Goal: Task Accomplishment & Management: Manage account settings

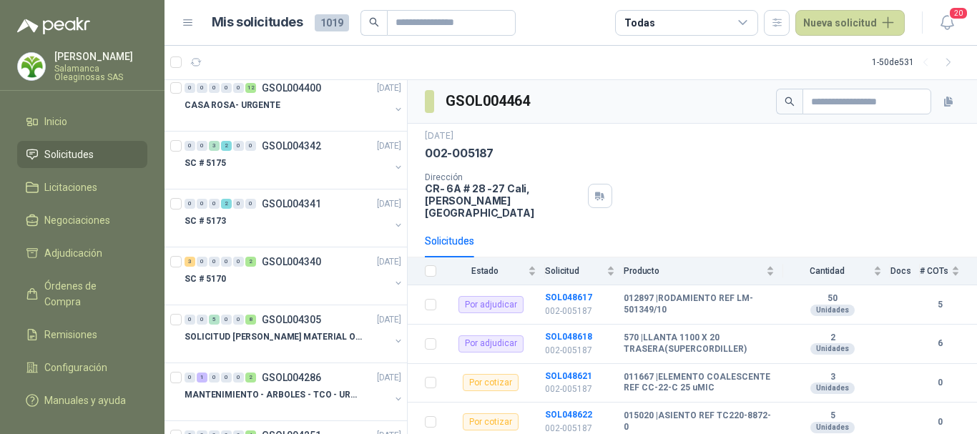
scroll to position [2074, 0]
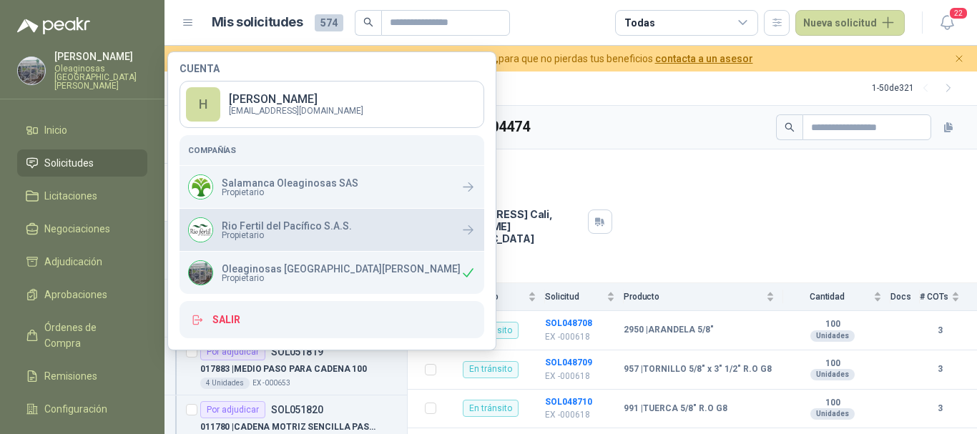
scroll to position [4649, 0]
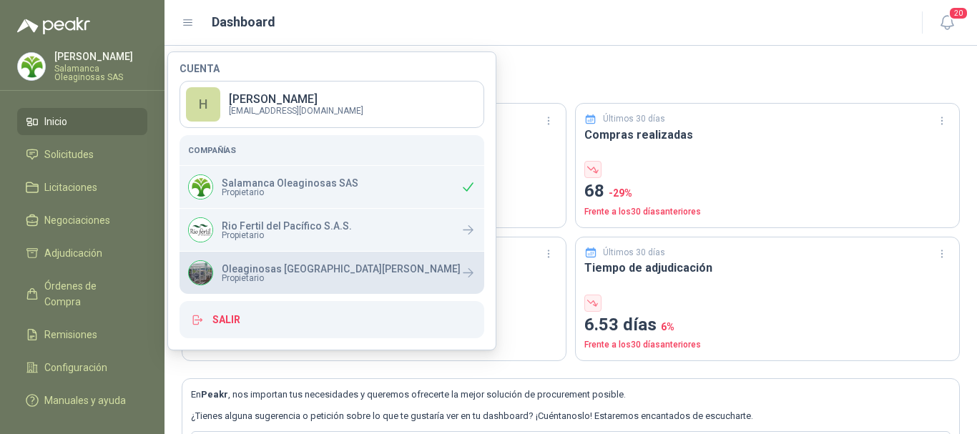
click at [274, 267] on p "Oleaginosas [GEOGRAPHIC_DATA][PERSON_NAME]" at bounding box center [341, 269] width 239 height 10
click at [295, 264] on p "Oleaginosas [GEOGRAPHIC_DATA][PERSON_NAME]" at bounding box center [341, 269] width 239 height 10
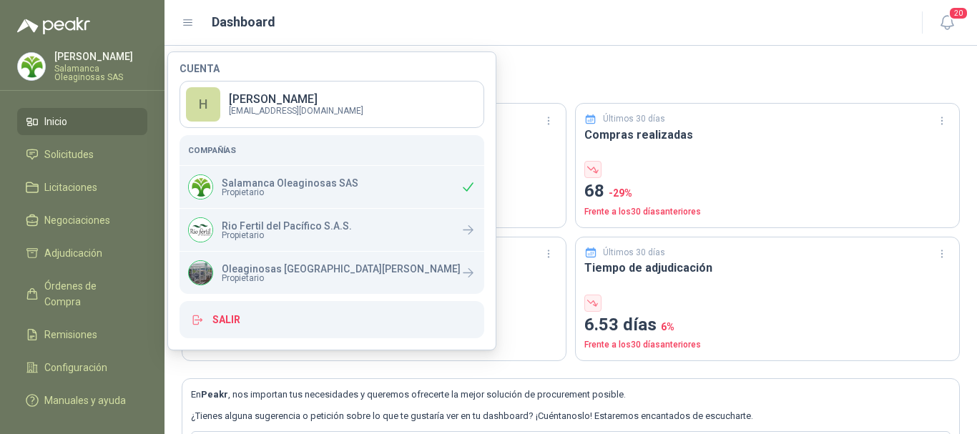
click at [234, 320] on button "Salir" at bounding box center [332, 319] width 305 height 37
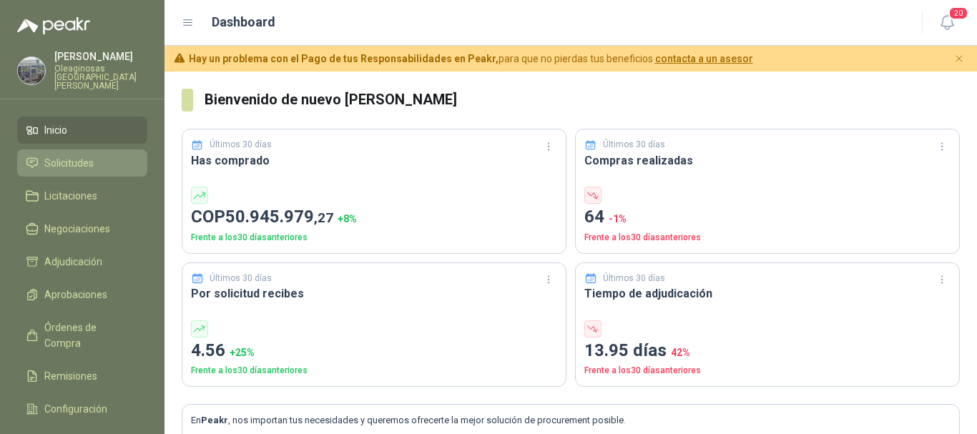
click at [67, 156] on span "Solicitudes" at bounding box center [68, 163] width 49 height 16
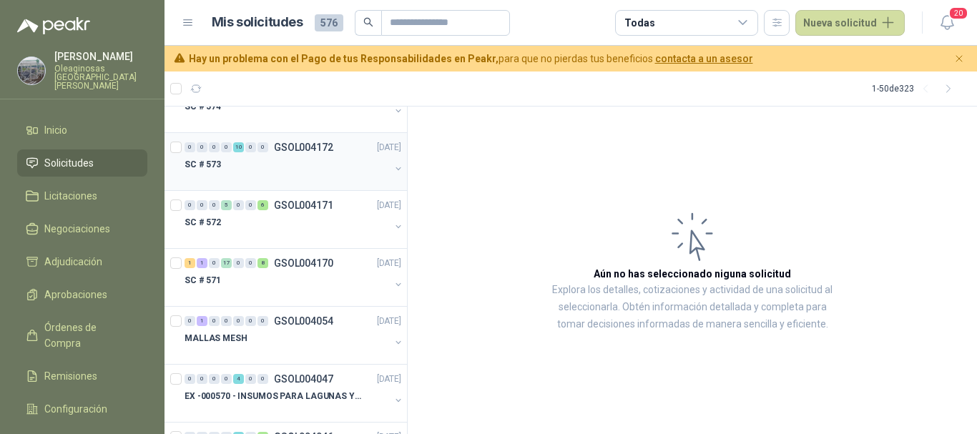
scroll to position [2588, 0]
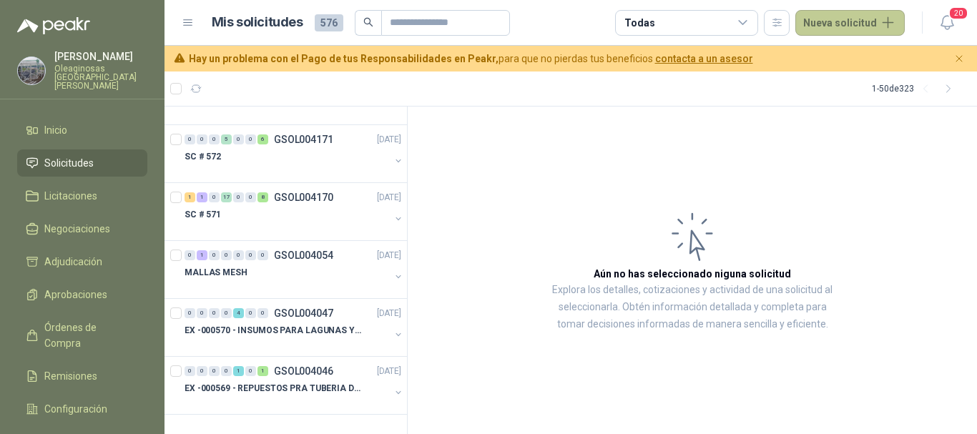
click at [860, 25] on button "Nueva solicitud" at bounding box center [849, 23] width 109 height 26
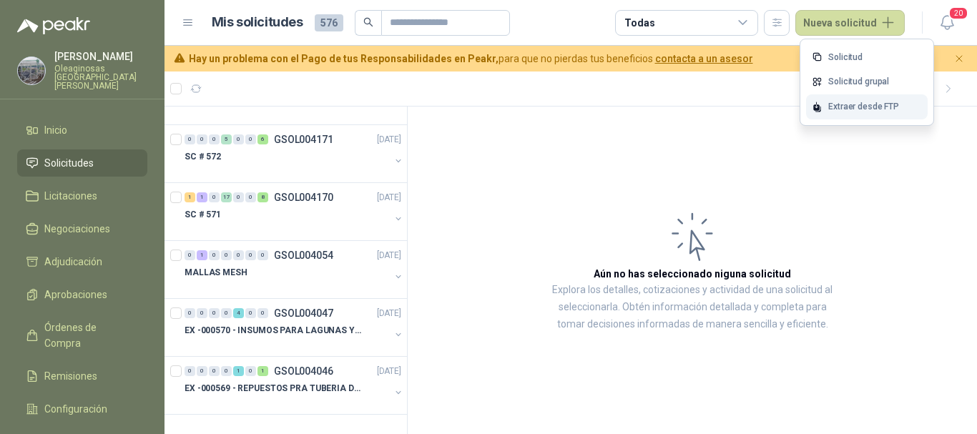
click at [850, 105] on div "Extraer desde FTP" at bounding box center [867, 106] width 122 height 25
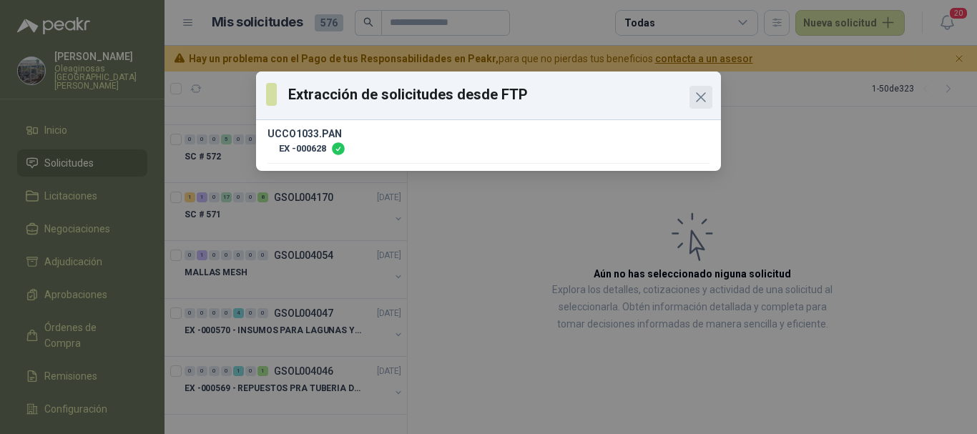
click at [705, 99] on icon "Close" at bounding box center [700, 97] width 17 height 17
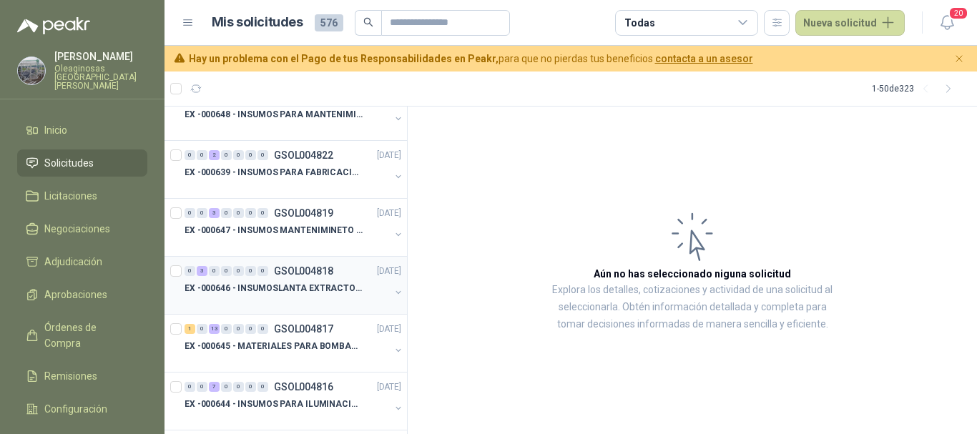
scroll to position [0, 0]
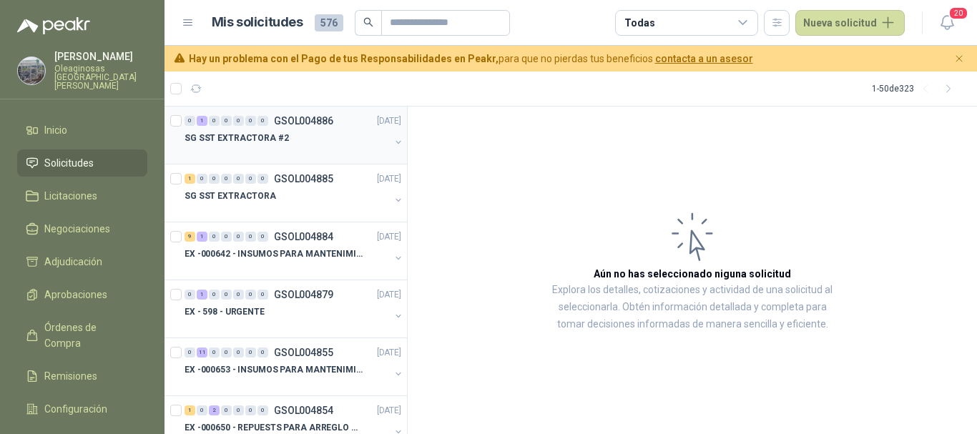
click at [302, 148] on div at bounding box center [287, 152] width 205 height 11
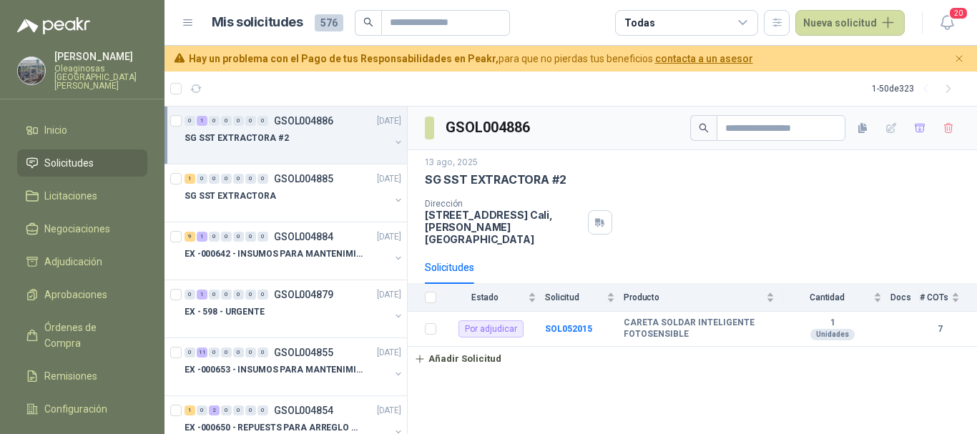
click at [85, 155] on span "Solicitudes" at bounding box center [68, 163] width 49 height 16
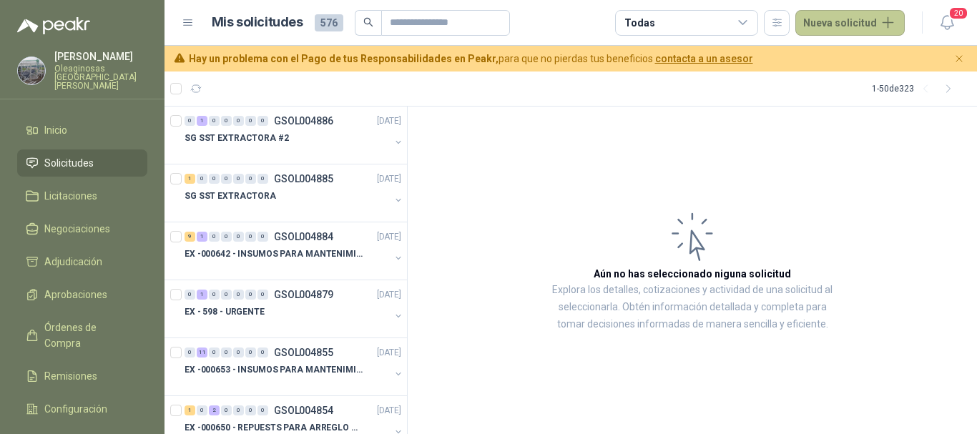
click at [854, 21] on button "Nueva solicitud" at bounding box center [849, 23] width 109 height 26
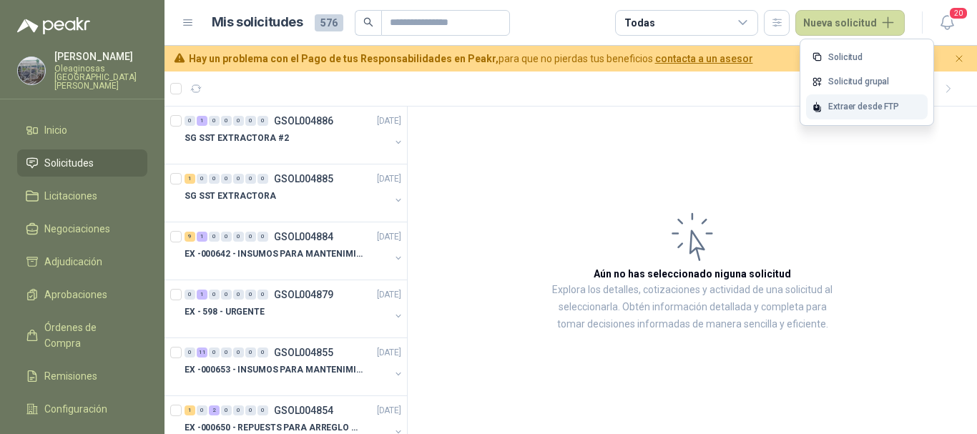
click at [855, 104] on div "Extraer desde FTP" at bounding box center [867, 106] width 122 height 25
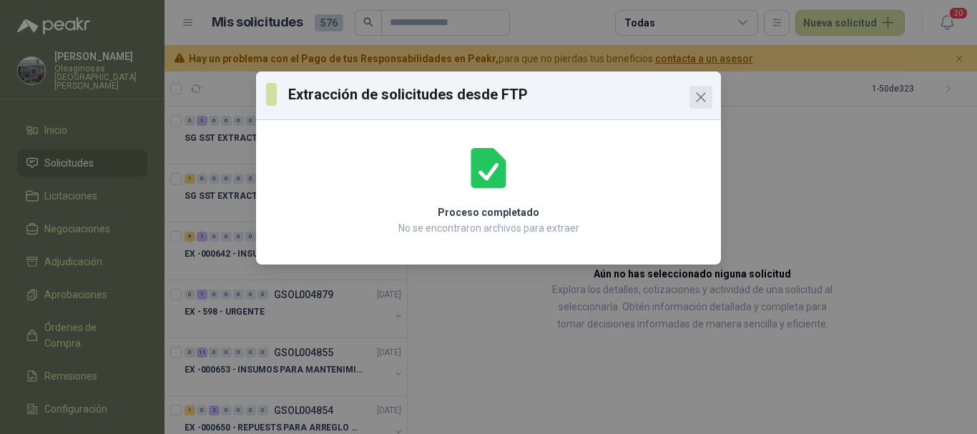
click at [700, 96] on icon "Close" at bounding box center [701, 97] width 9 height 9
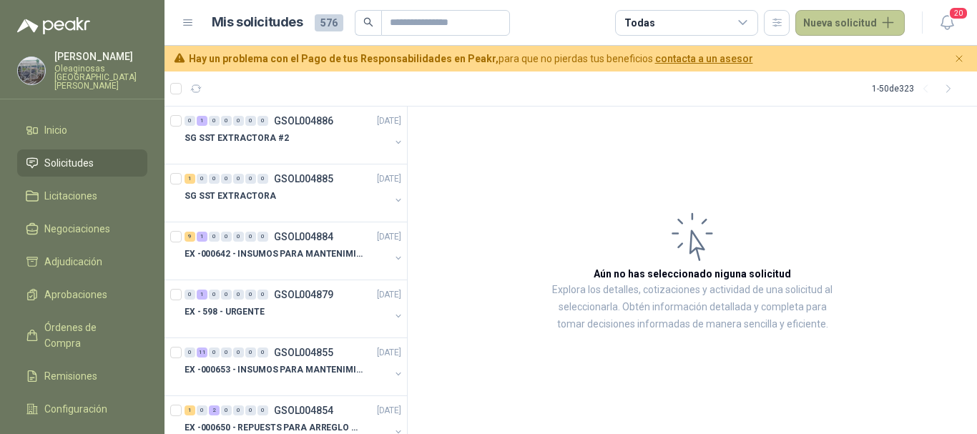
click at [850, 24] on button "Nueva solicitud" at bounding box center [849, 23] width 109 height 26
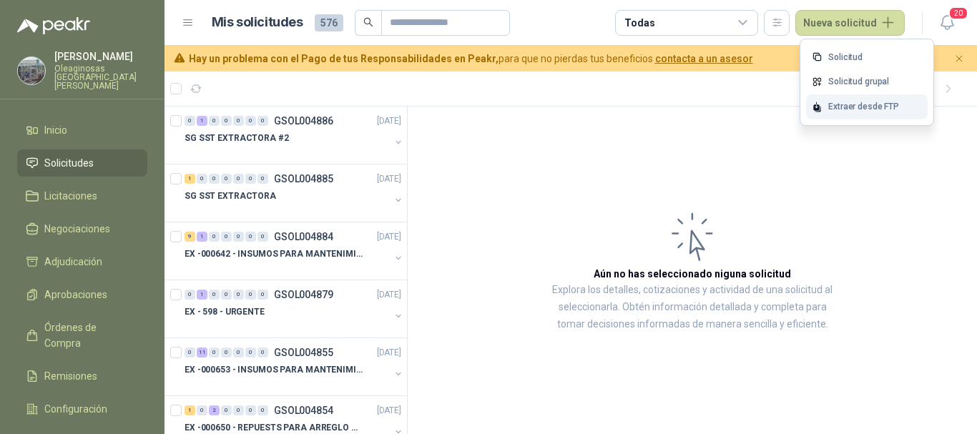
click at [849, 108] on div "Extraer desde FTP" at bounding box center [867, 106] width 122 height 25
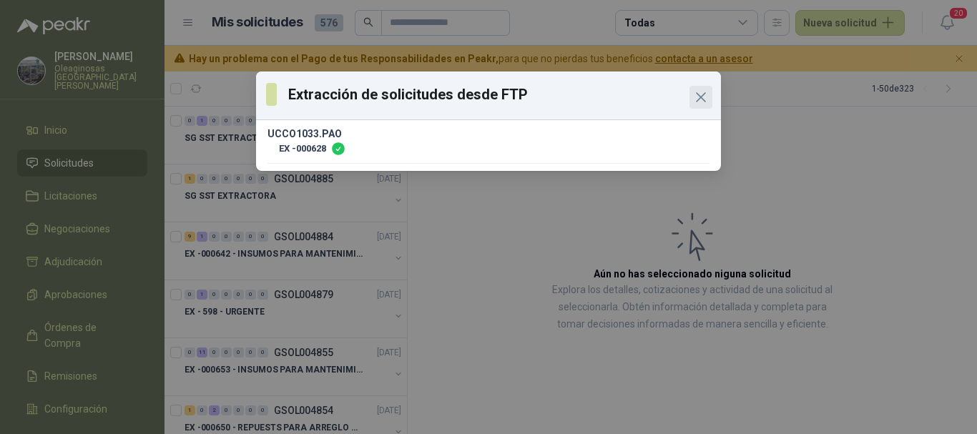
click at [705, 97] on icon "Close" at bounding box center [700, 97] width 17 height 17
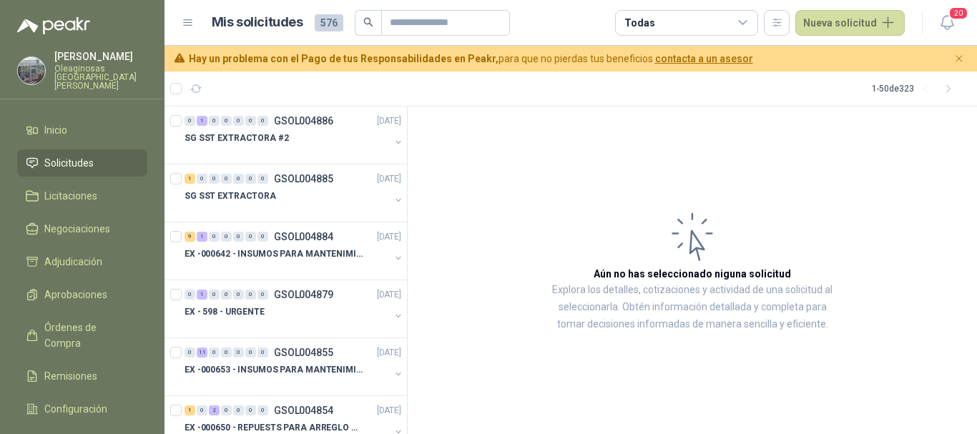
click at [72, 155] on span "Solicitudes" at bounding box center [68, 163] width 49 height 16
click at [78, 68] on p "Oleaginosas [GEOGRAPHIC_DATA][PERSON_NAME]" at bounding box center [100, 77] width 93 height 26
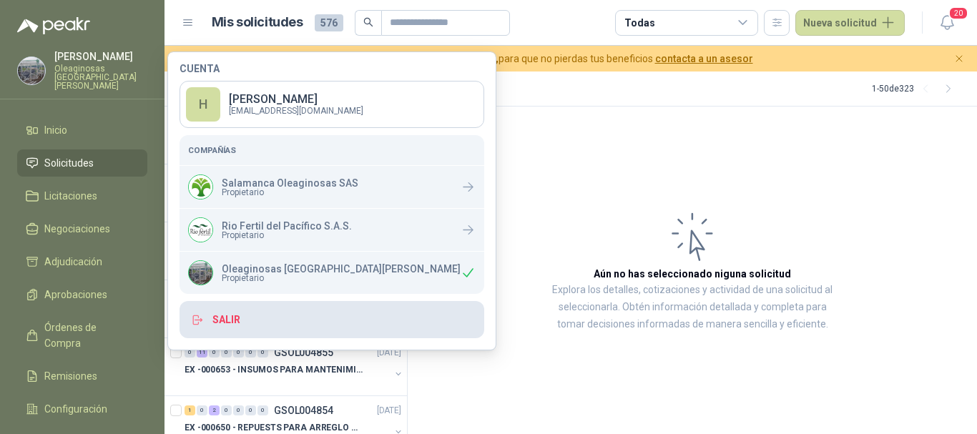
click at [227, 313] on button "Salir" at bounding box center [332, 319] width 305 height 37
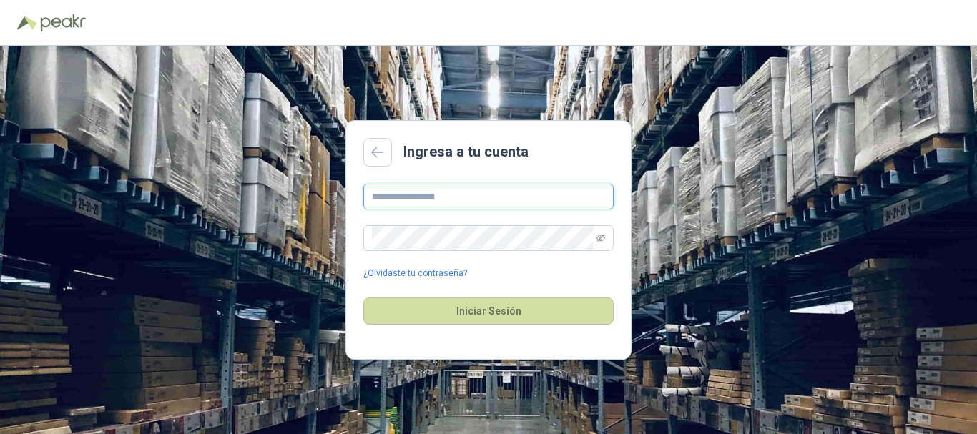
click at [478, 195] on input "text" at bounding box center [488, 197] width 250 height 26
type input "**********"
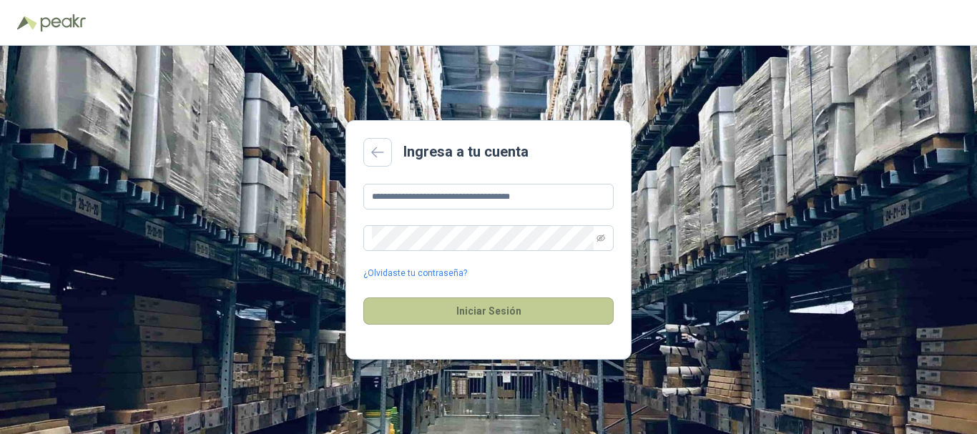
click at [479, 308] on button "Iniciar Sesión" at bounding box center [488, 311] width 250 height 27
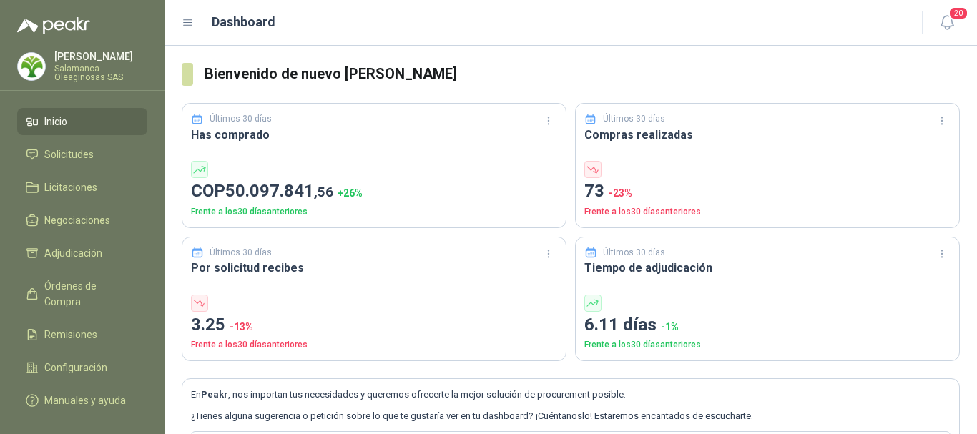
click at [86, 66] on p "Salamanca Oleaginosas SAS" at bounding box center [100, 72] width 93 height 17
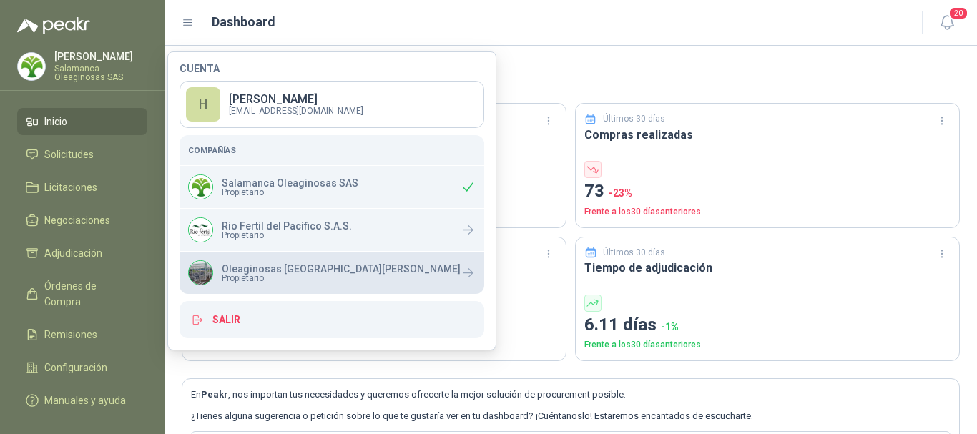
click at [256, 270] on p "Oleaginosas [GEOGRAPHIC_DATA][PERSON_NAME]" at bounding box center [341, 269] width 239 height 10
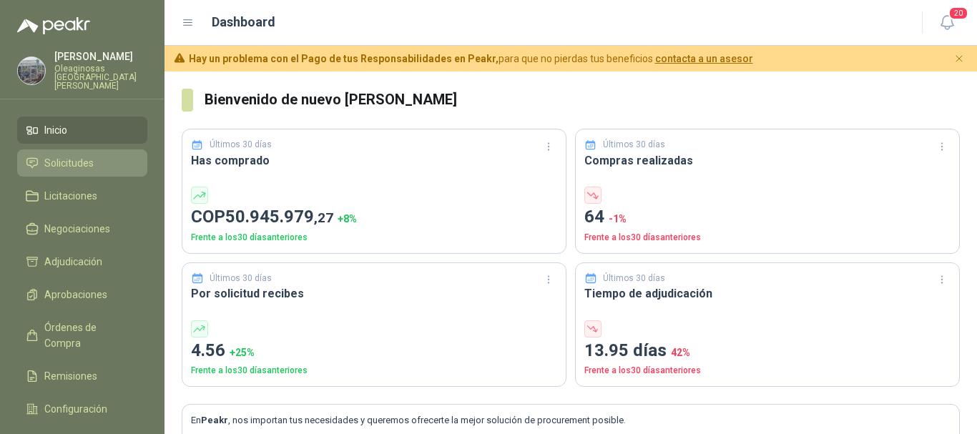
click at [70, 155] on span "Solicitudes" at bounding box center [68, 163] width 49 height 16
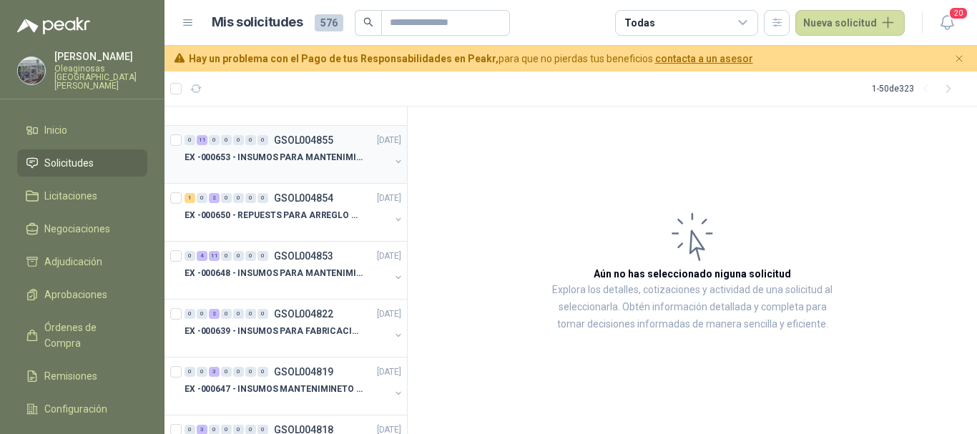
scroll to position [286, 0]
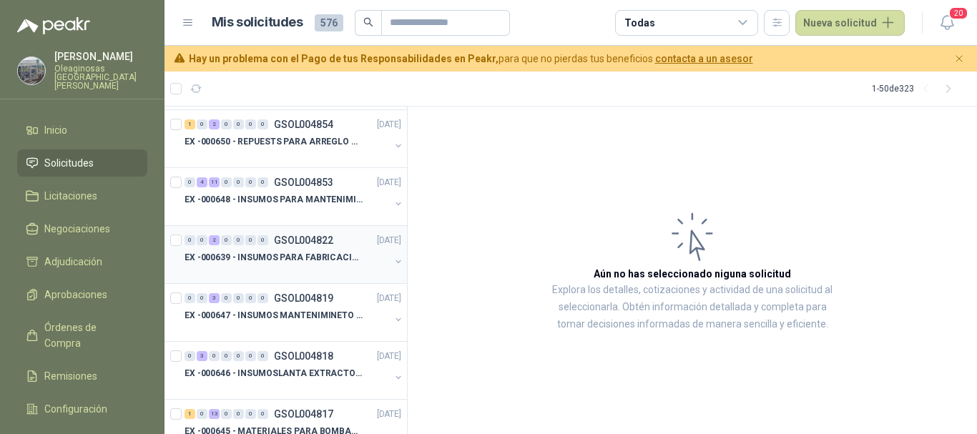
click at [298, 263] on p "EX -000639 - INSUMOS PARA FABRICACION DE MALLA TAM" at bounding box center [274, 258] width 178 height 14
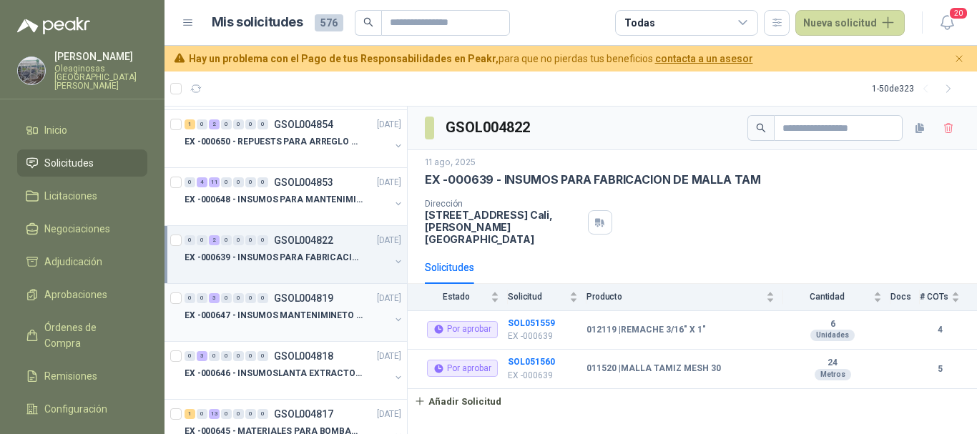
click at [301, 325] on div at bounding box center [287, 329] width 205 height 11
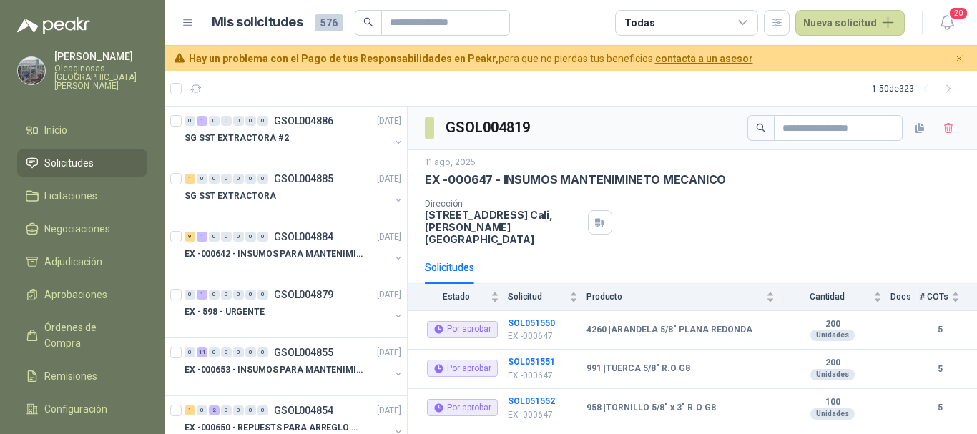
click at [83, 58] on p "[PERSON_NAME]" at bounding box center [100, 56] width 93 height 10
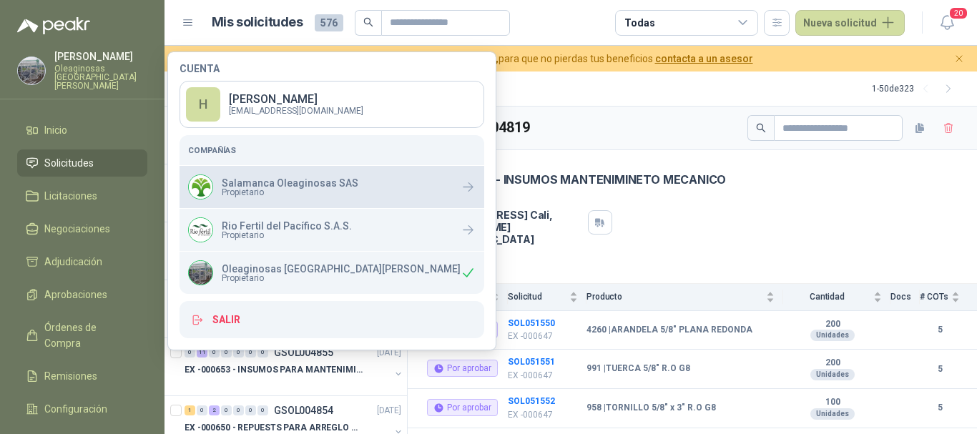
click at [267, 189] on span "Propietario" at bounding box center [290, 192] width 137 height 9
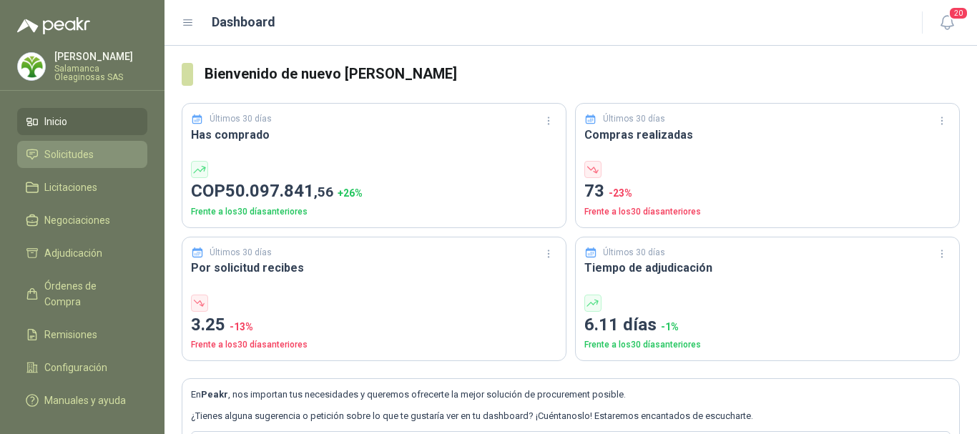
click at [98, 157] on li "Solicitudes" at bounding box center [82, 155] width 113 height 16
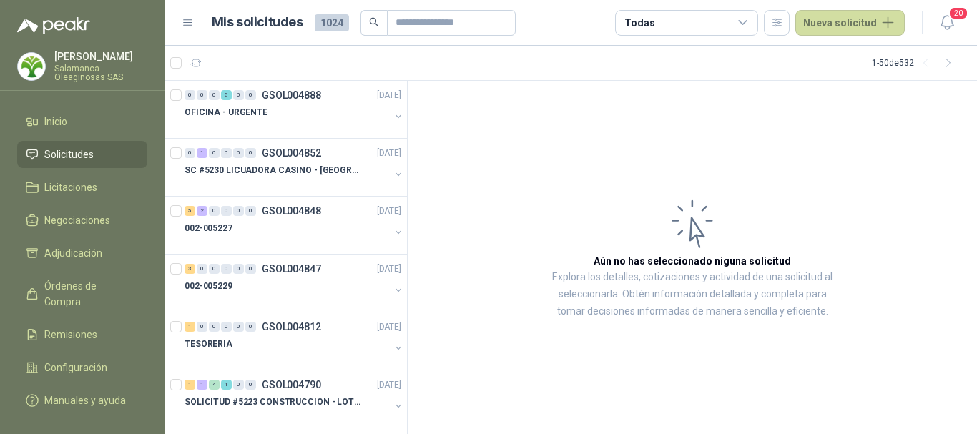
click at [102, 62] on p "[PERSON_NAME]" at bounding box center [100, 56] width 93 height 10
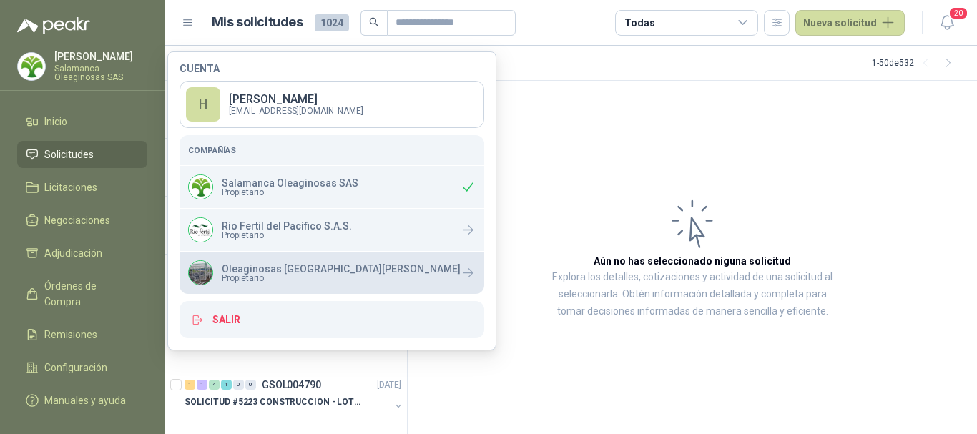
click at [291, 274] on span "Propietario" at bounding box center [341, 278] width 239 height 9
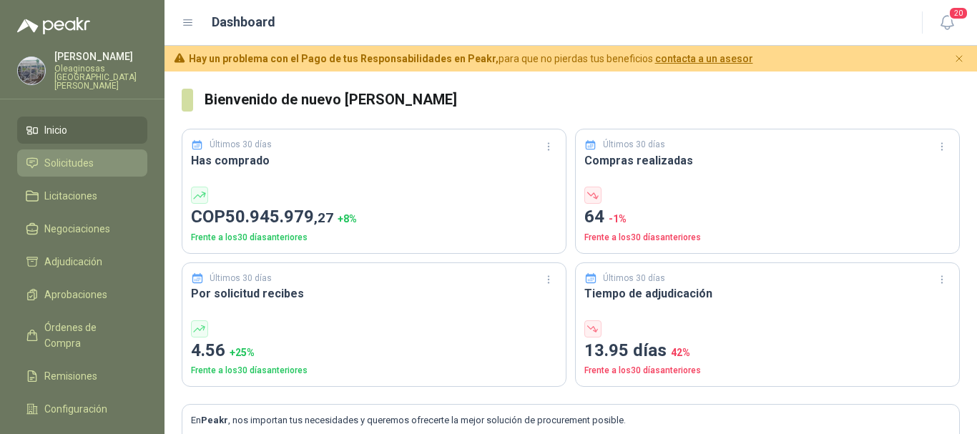
click at [77, 155] on span "Solicitudes" at bounding box center [68, 163] width 49 height 16
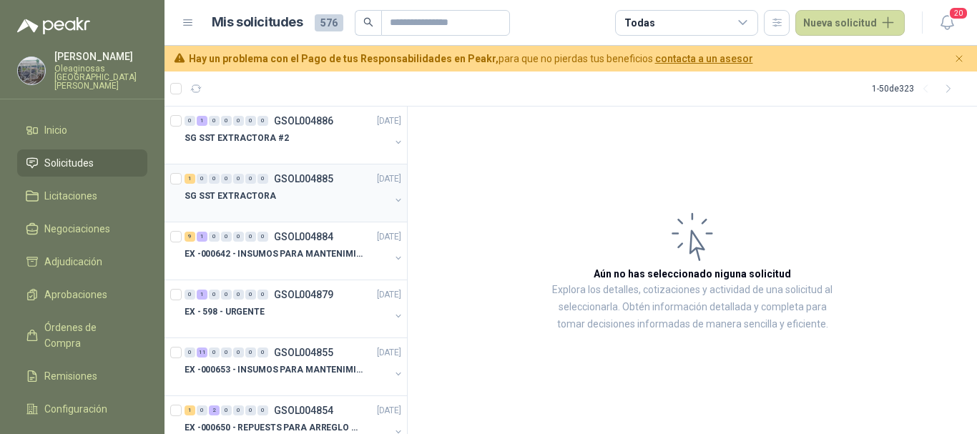
click at [262, 206] on div at bounding box center [287, 210] width 205 height 11
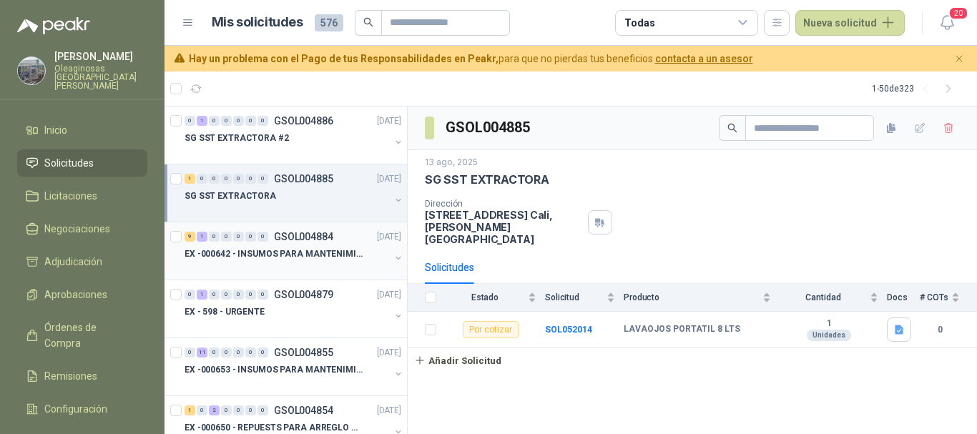
click at [271, 265] on div at bounding box center [287, 267] width 205 height 11
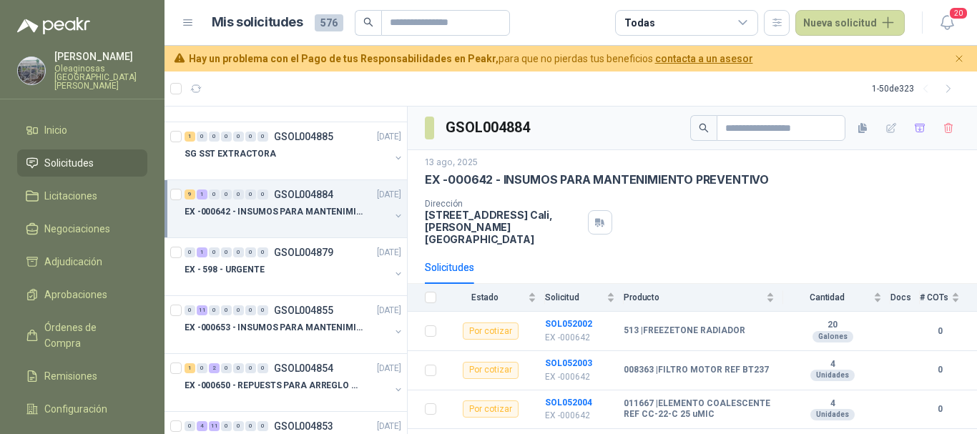
scroll to position [72, 0]
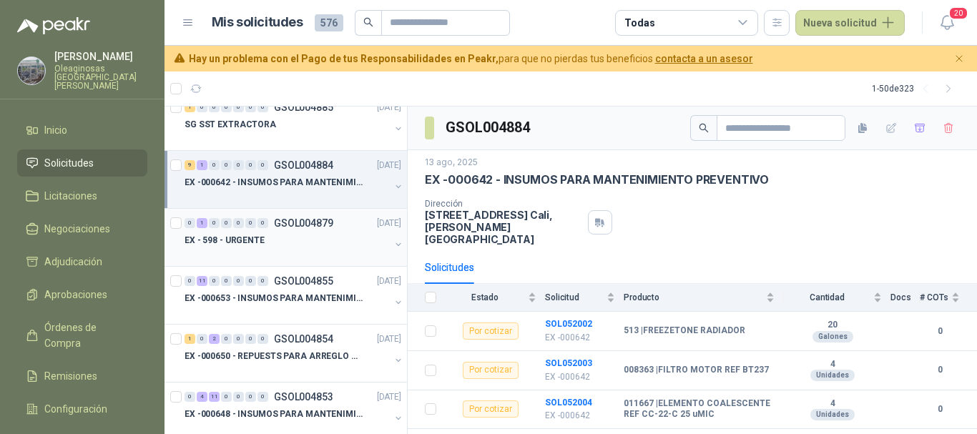
click at [295, 247] on div "EX - 598 - URGENTE" at bounding box center [287, 240] width 205 height 17
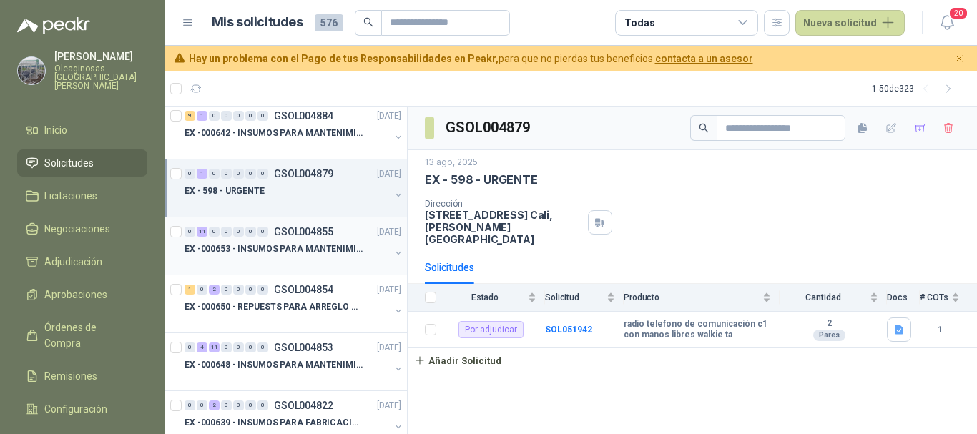
scroll to position [143, 0]
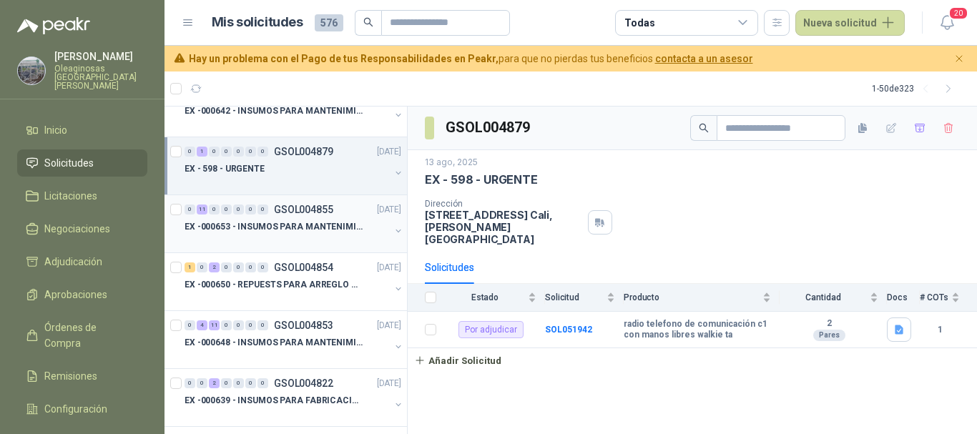
click at [310, 234] on div "EX -000653 - INSUMOS PARA MANTENIMIENTO A CADENAS" at bounding box center [287, 226] width 205 height 17
